Goal: Navigation & Orientation: Find specific page/section

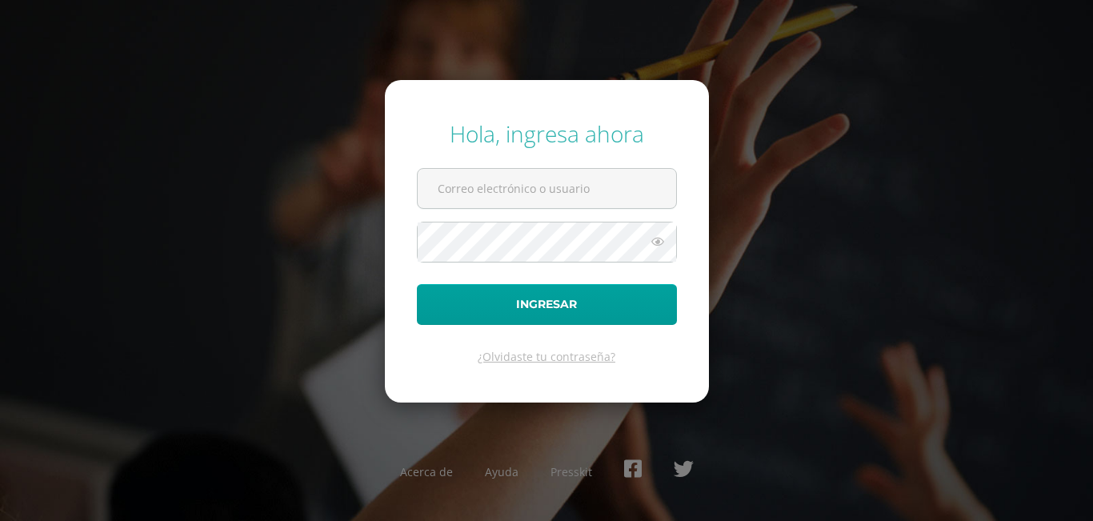
type input "jarriola16@colegioselshaddai.edu.gt"
click at [417, 284] on button "Ingresar" at bounding box center [547, 304] width 260 height 41
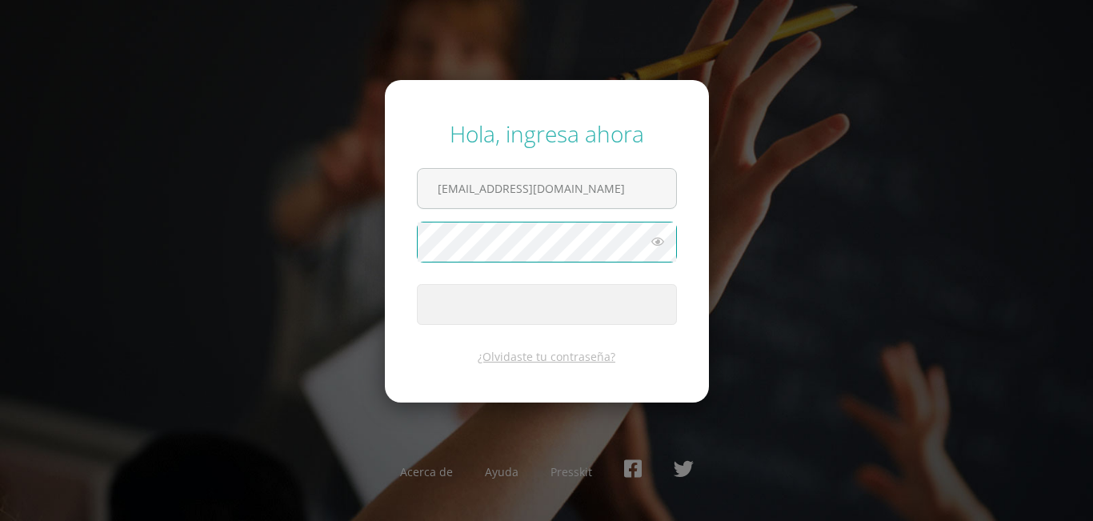
click at [417, 284] on button "Ingresar" at bounding box center [547, 304] width 260 height 41
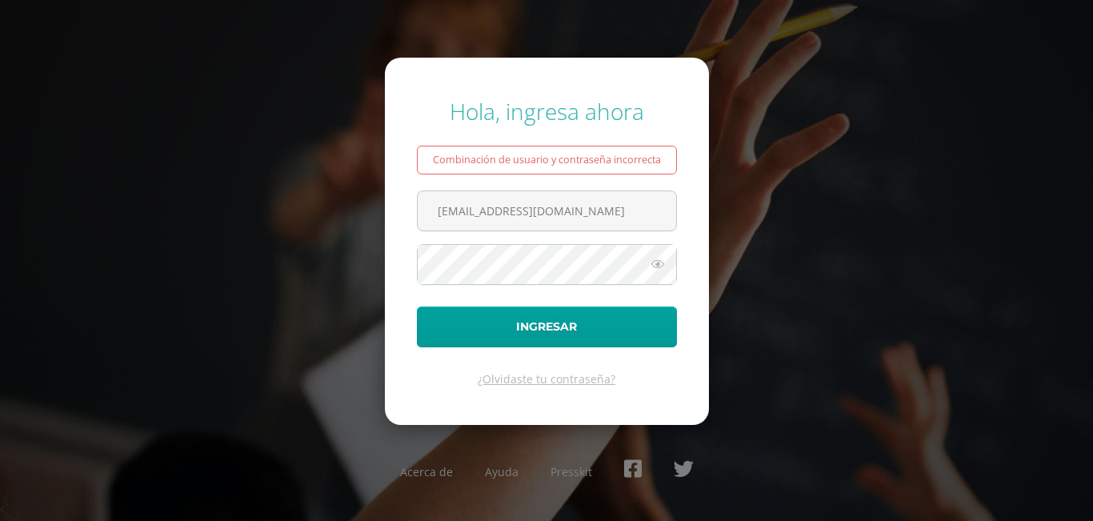
type input "[EMAIL_ADDRESS][DOMAIN_NAME]"
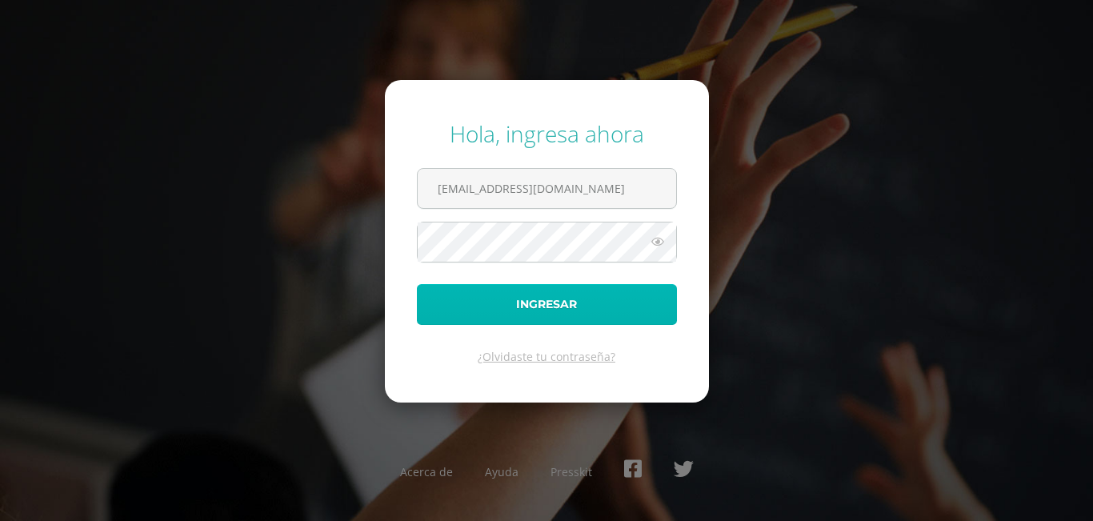
click at [431, 310] on button "Ingresar" at bounding box center [547, 304] width 260 height 41
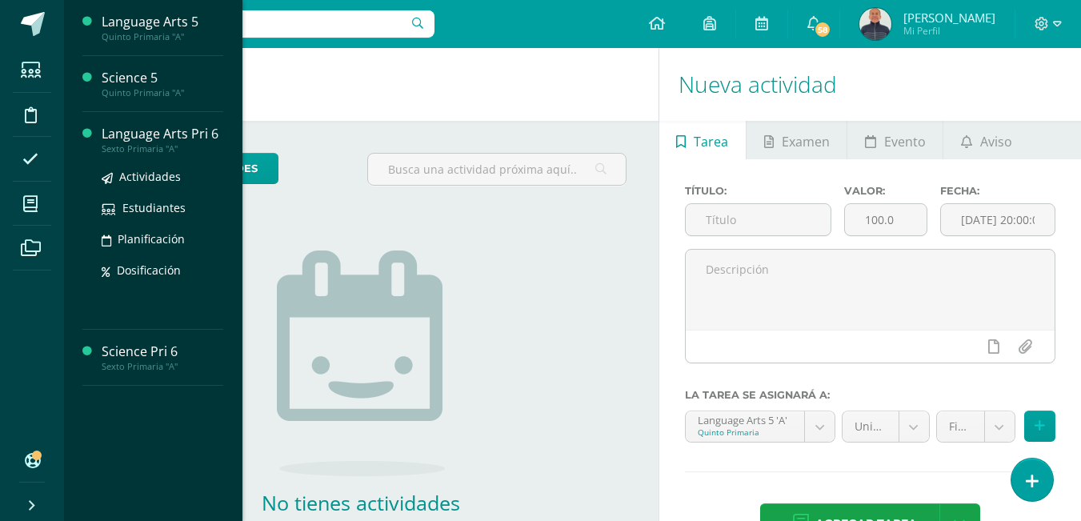
click at [111, 133] on div "Language Arts Pri 6" at bounding box center [163, 134] width 122 height 18
